Goal: Complete application form

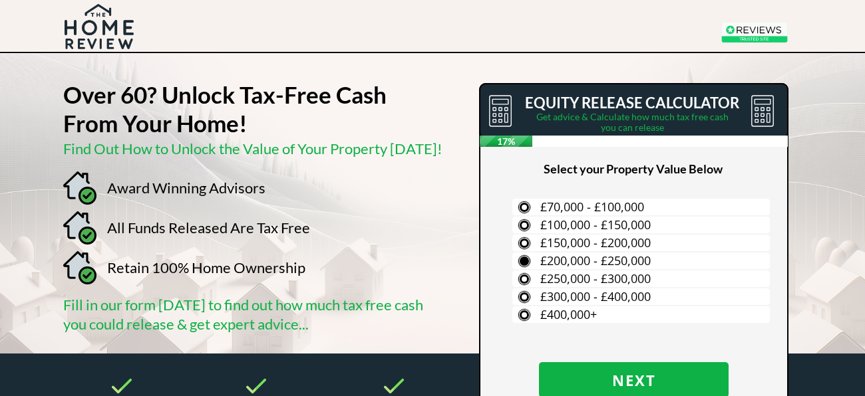
click at [595, 263] on span "£200,000 - £250,000" at bounding box center [595, 261] width 110 height 16
click at [0, 0] on input "£200,000 - £250,000" at bounding box center [0, 0] width 0 height 0
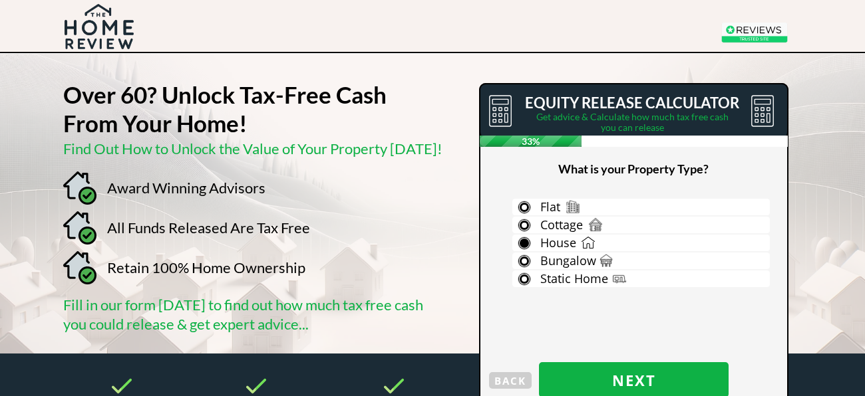
click at [566, 243] on span "House" at bounding box center [558, 243] width 36 height 16
click at [0, 0] on input "House" at bounding box center [0, 0] width 0 height 0
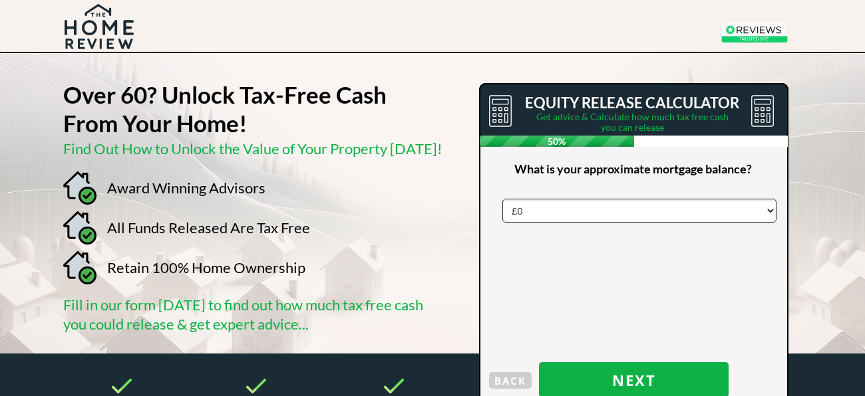
click at [537, 212] on select "£0 £5,000 £10,000 £15,000 £20,000 £25,000 £30,000 £35,000 £40,000 £45,000 £50,0…" at bounding box center [639, 211] width 274 height 24
click at [562, 286] on div at bounding box center [633, 284] width 307 height 400
click at [644, 386] on span "Next" at bounding box center [634, 380] width 190 height 17
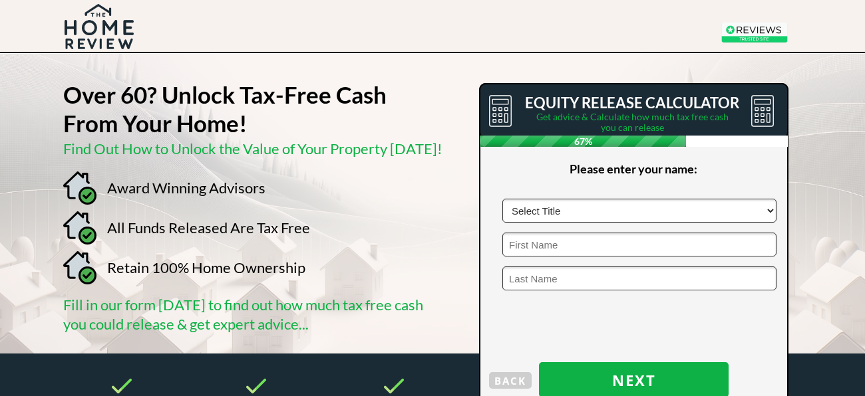
click at [768, 209] on select "Select Title Mr Mrs Ms Miss Dr [PERSON_NAME]" at bounding box center [639, 211] width 274 height 24
select select "Mr"
click at [502, 199] on select "Select Title Mr Mrs Ms Miss Dr [PERSON_NAME]" at bounding box center [639, 211] width 274 height 24
click at [598, 249] on input "text" at bounding box center [639, 245] width 274 height 24
type input "[PERSON_NAME]"
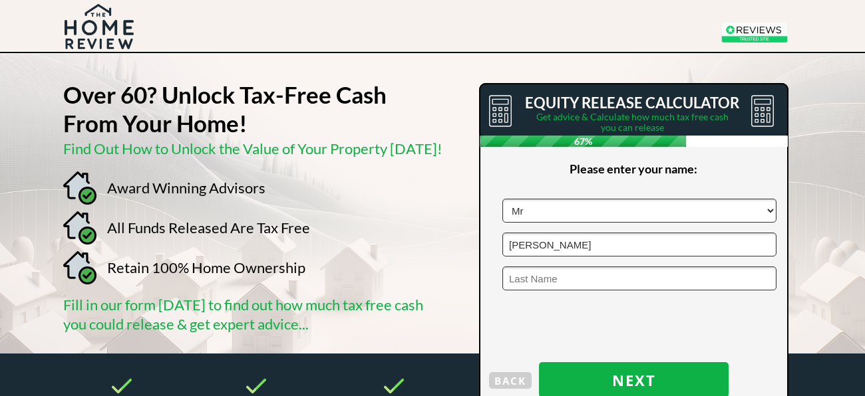
type input "[PERSON_NAME]"
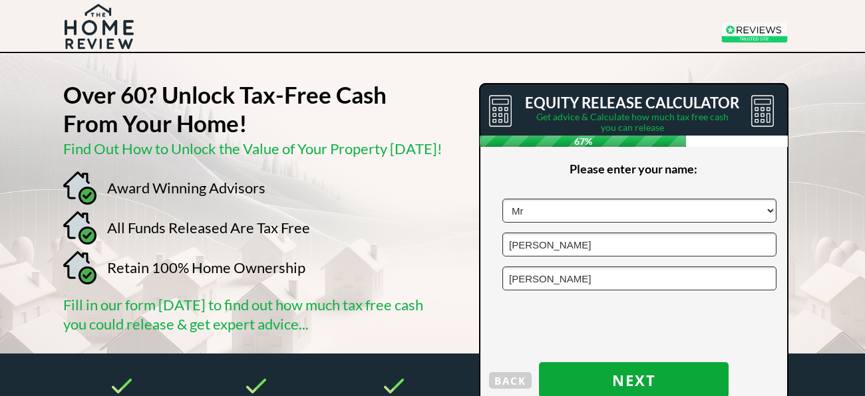
click at [632, 372] on span "Next" at bounding box center [634, 380] width 190 height 17
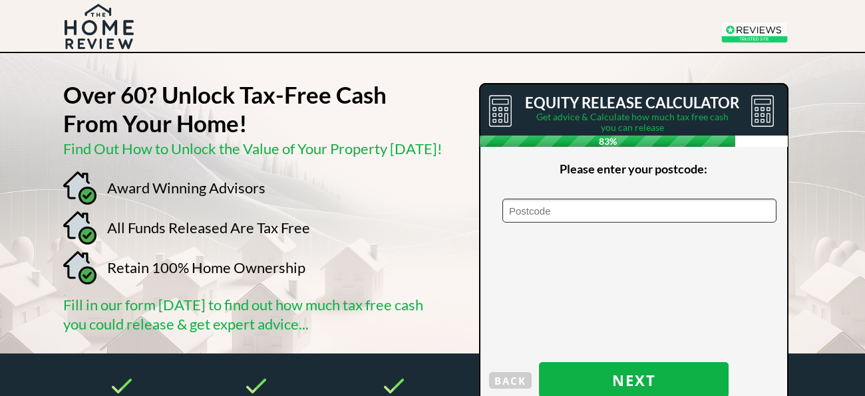
click at [508, 205] on input "text" at bounding box center [639, 211] width 274 height 24
type input "DE13 0PN"
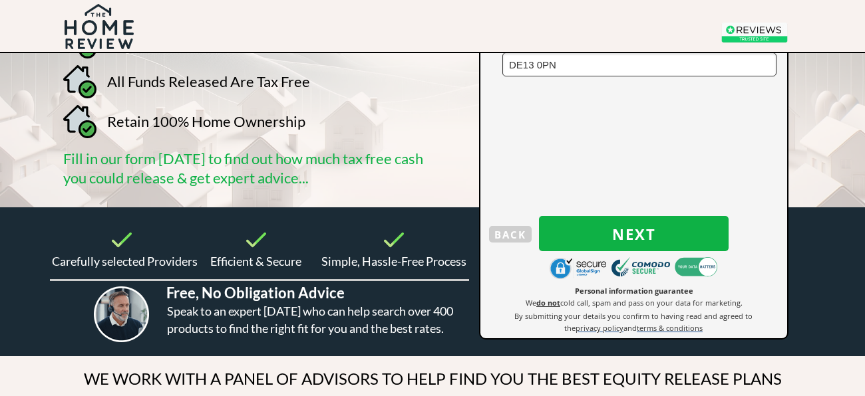
scroll to position [149, 0]
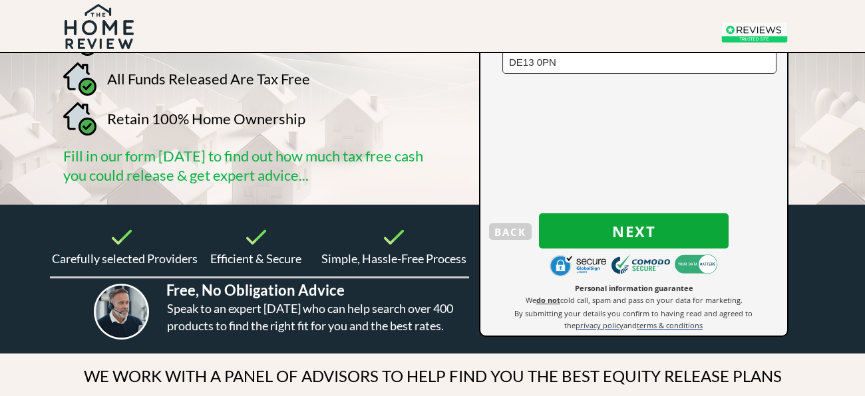
click at [617, 229] on span "Next" at bounding box center [634, 231] width 190 height 17
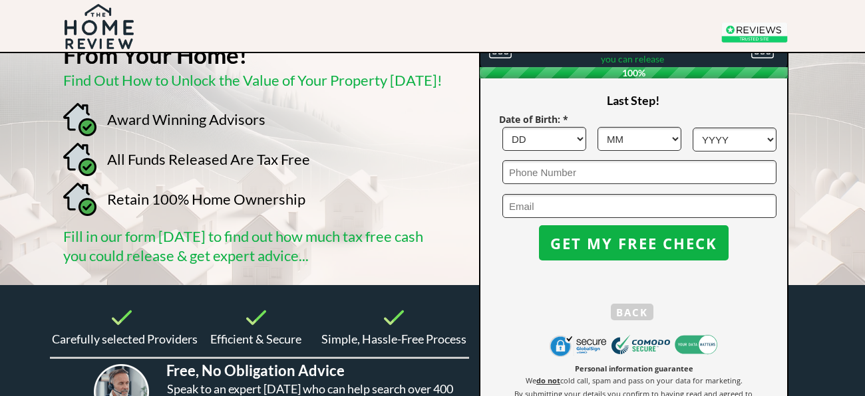
scroll to position [65, 0]
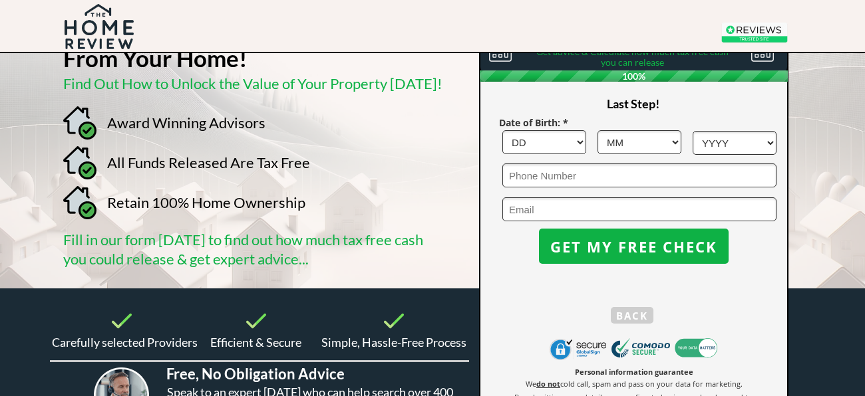
click at [580, 141] on select "DD 1 2 3 4 5 6 7 8 9 10 11 12 13 14 15 16 17 18 19 20 21 22 23 24 25 26 27 28 2…" at bounding box center [544, 142] width 84 height 24
select select "23"
click at [502, 130] on select "DD 1 2 3 4 5 6 7 8 9 10 11 12 13 14 15 16 17 18 19 20 21 22 23 24 25 26 27 28 2…" at bounding box center [544, 142] width 84 height 24
click at [666, 146] on select "MM 1 2 3 4 5 6 7 8 9 10 11 12" at bounding box center [639, 142] width 84 height 24
select select "1"
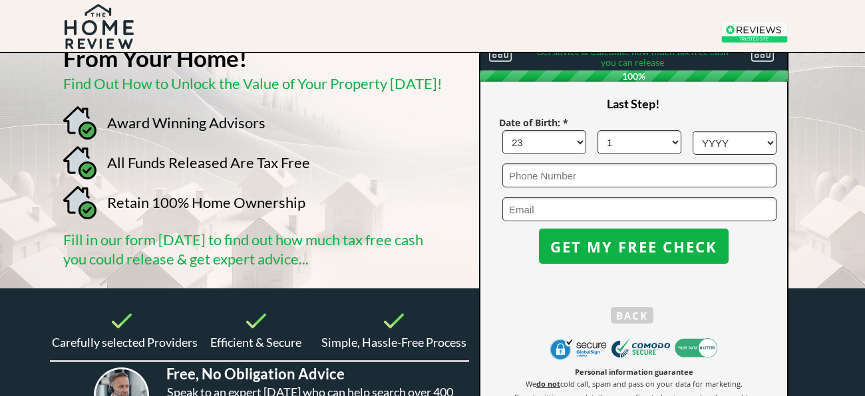
click at [597, 130] on select "MM 1 2 3 4 5 6 7 8 9 10 11 12" at bounding box center [639, 142] width 84 height 24
click at [745, 150] on select "YYYY 1966 1965 1964 1963 1962 1961 1960 1959 1958 1957 1956 1955 1954 1953 1952…" at bounding box center [734, 143] width 84 height 24
select select "1958"
click at [692, 131] on select "YYYY 1966 1965 1964 1963 1962 1961 1960 1959 1958 1957 1956 1955 1954 1953 1952…" at bounding box center [734, 143] width 84 height 24
click at [610, 180] on input "tel" at bounding box center [639, 176] width 274 height 24
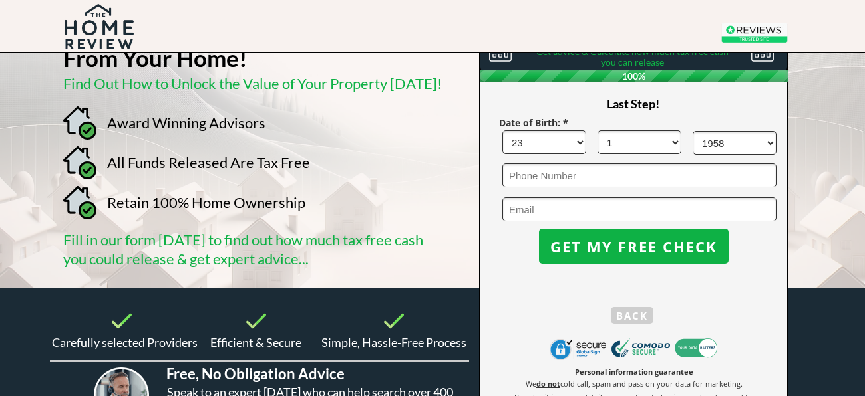
type input "07866158714"
type input "[EMAIL_ADDRESS][DOMAIN_NAME]"
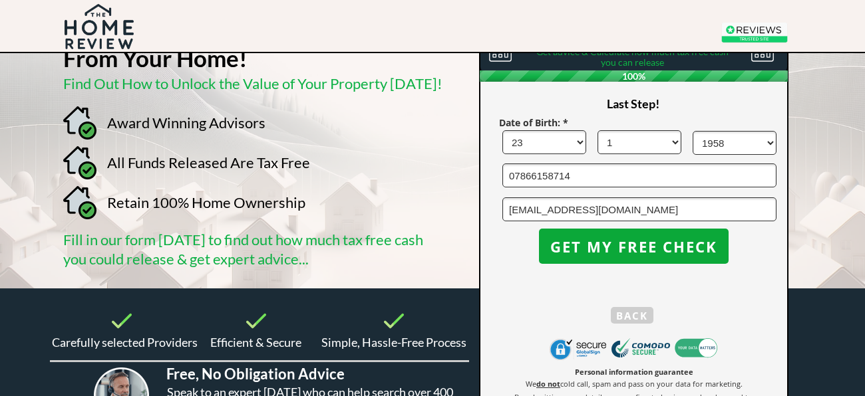
click at [630, 243] on span "GET MY FREE CHECK" at bounding box center [634, 246] width 190 height 17
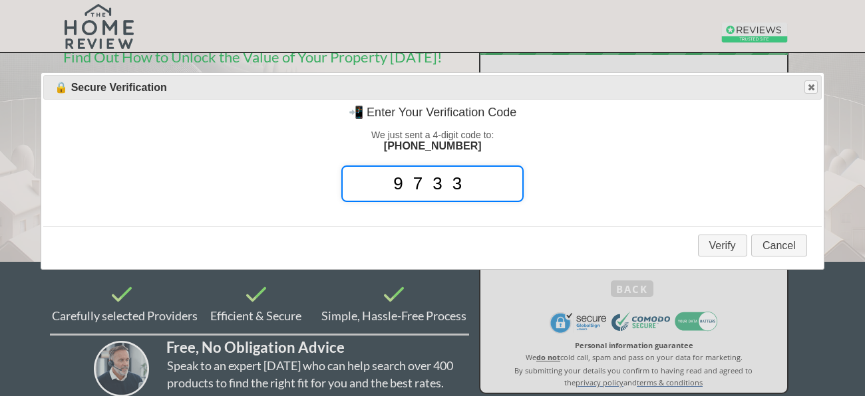
scroll to position [104, 0]
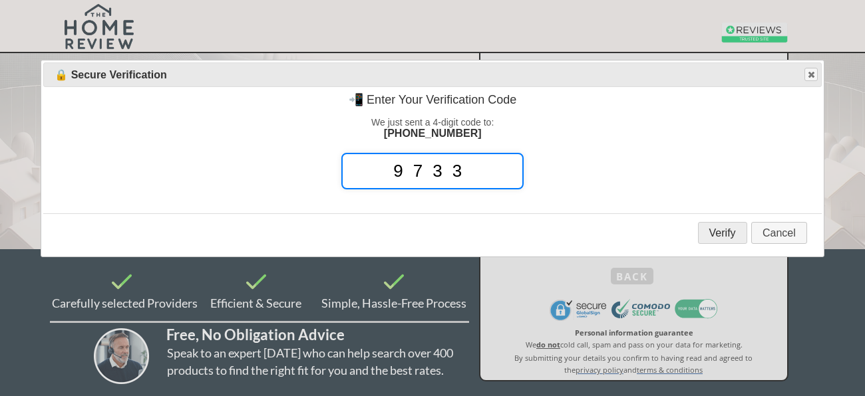
type input "9733"
click at [715, 230] on button "Verify" at bounding box center [722, 233] width 49 height 22
